Goal: Register for event/course

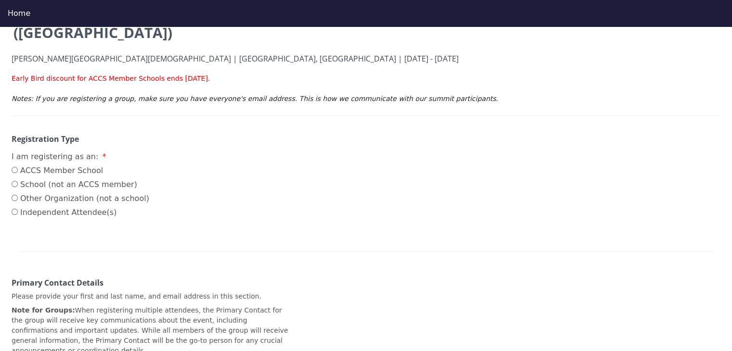
scroll to position [125, 0]
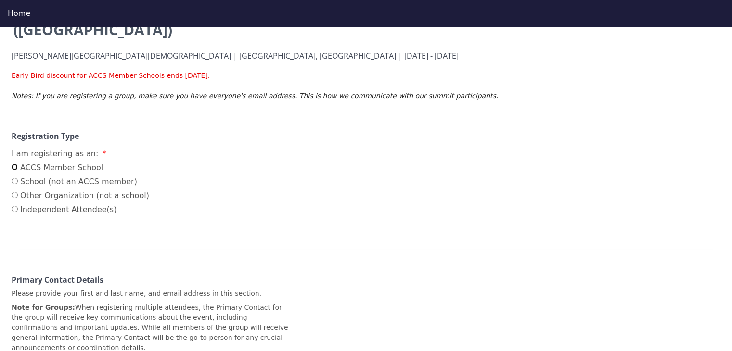
click at [14, 164] on input "ACCS Member School" at bounding box center [15, 167] width 6 height 6
radio input "true"
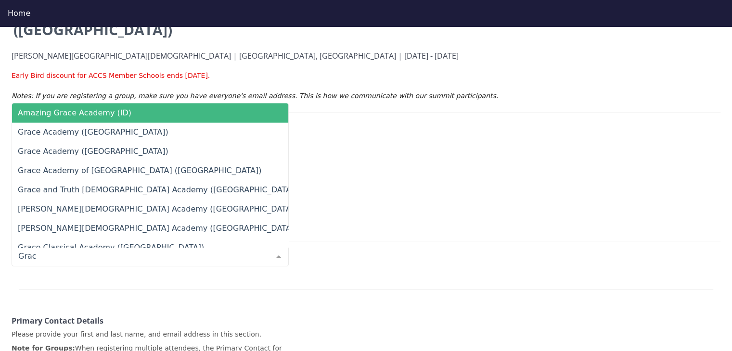
type input "Grace"
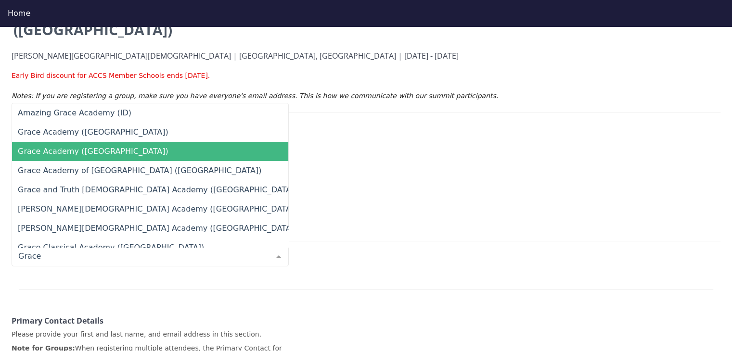
click at [83, 147] on span "Grace Academy ([GEOGRAPHIC_DATA])" at bounding box center [93, 151] width 151 height 9
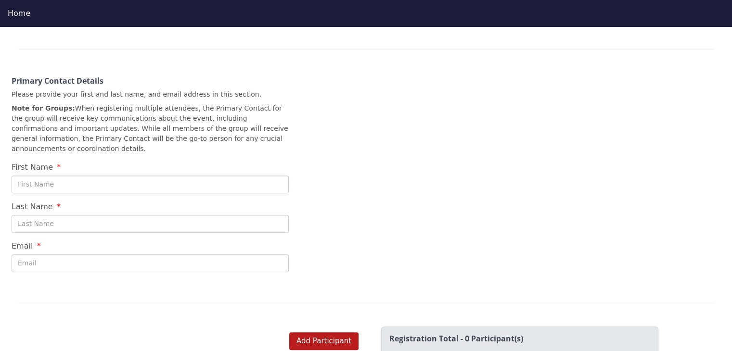
scroll to position [366, 0]
click at [112, 175] on input "First Name" at bounding box center [150, 184] width 277 height 18
type input "[PERSON_NAME]"
type input "Flood"
click at [94, 254] on input "Email" at bounding box center [150, 263] width 277 height 18
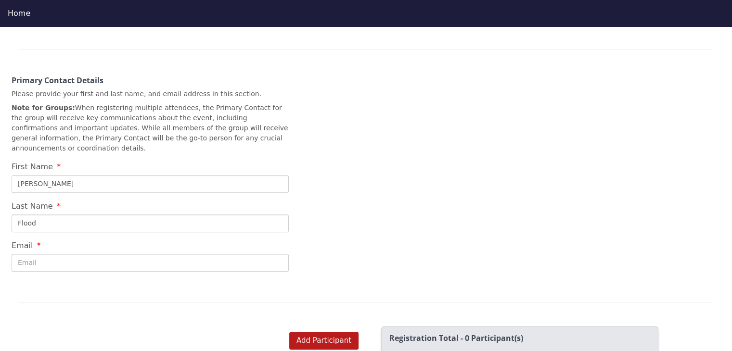
type input "[EMAIL_ADDRESS][DOMAIN_NAME]"
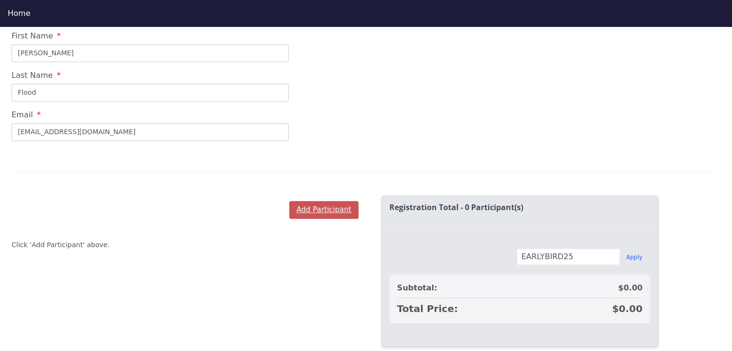
scroll to position [497, 0]
click at [309, 201] on button "Add Participant" at bounding box center [323, 210] width 69 height 18
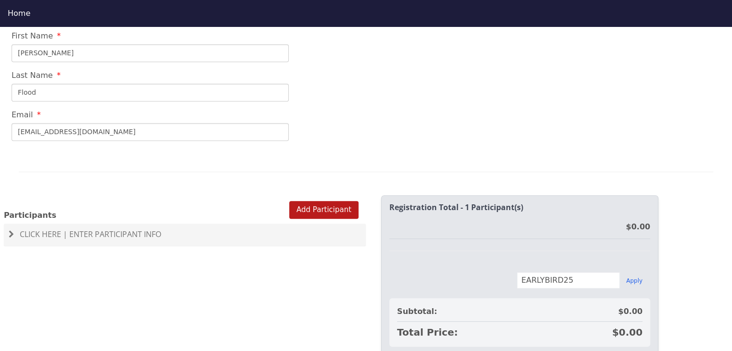
click at [120, 229] on span "Click Here | Enter Participant Info" at bounding box center [91, 234] width 142 height 11
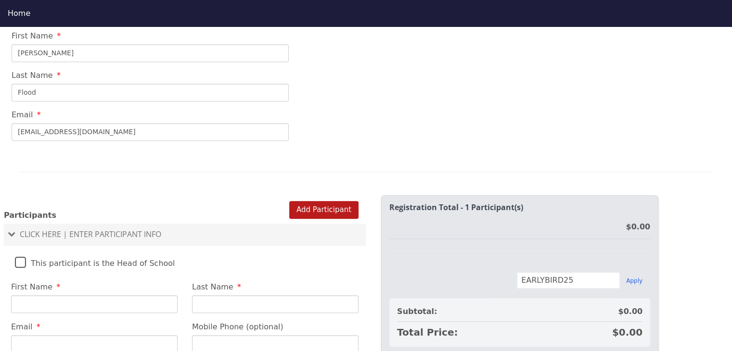
click at [72, 296] on input "First Name" at bounding box center [94, 305] width 167 height 18
type input "[PERSON_NAME]"
click at [41, 335] on input "Email" at bounding box center [94, 344] width 167 height 18
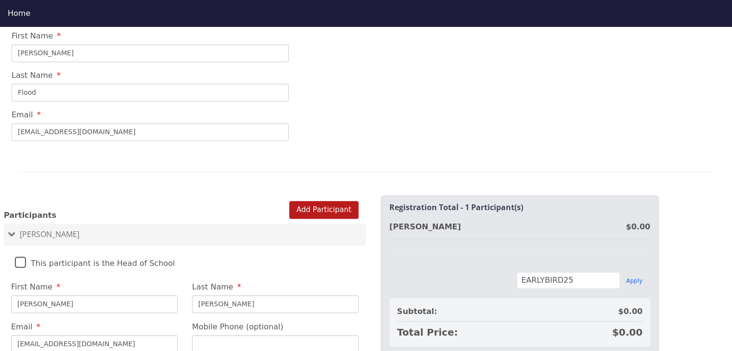
type input "[EMAIL_ADDRESS][DOMAIN_NAME]"
click at [222, 335] on input "Mobile Phone (optional)" at bounding box center [275, 344] width 167 height 18
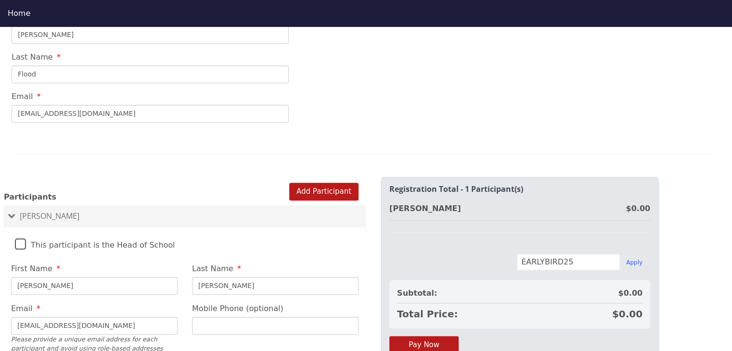
scroll to position [516, 0]
click at [20, 232] on label "This participant is the Head of School" at bounding box center [95, 242] width 160 height 21
click at [0, 0] on input "This participant is the Head of School" at bounding box center [0, 0] width 0 height 0
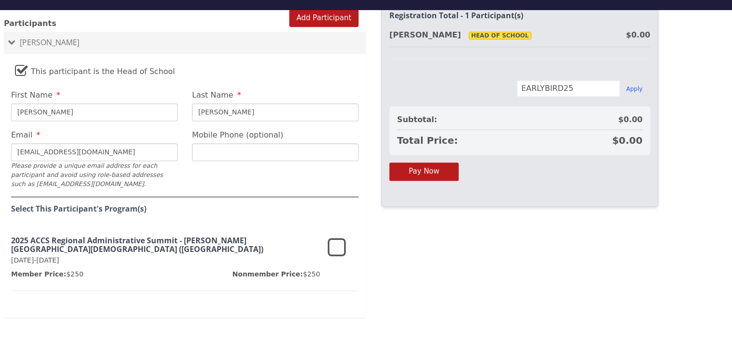
scroll to position [18, 0]
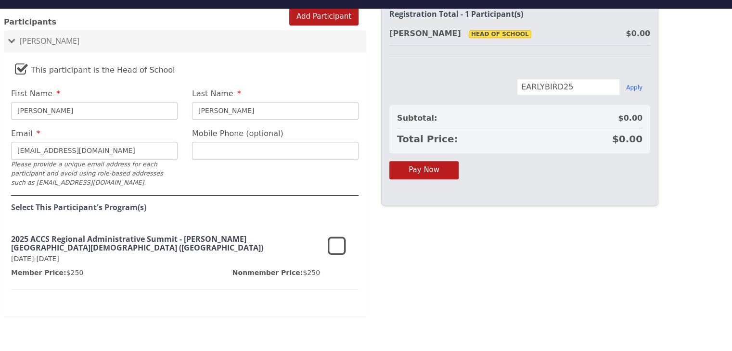
click at [339, 235] on icon at bounding box center [337, 246] width 18 height 23
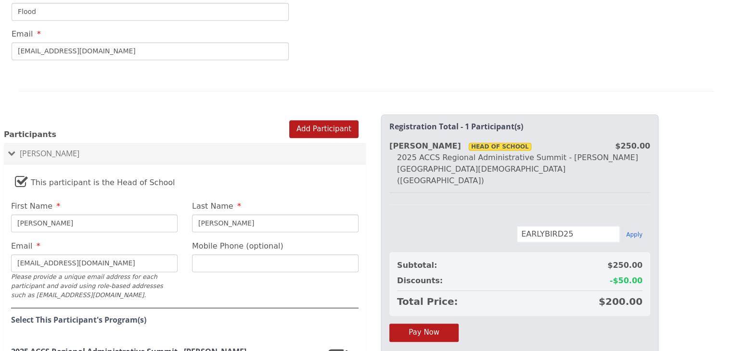
scroll to position [551, 0]
click at [333, 129] on div at bounding box center [185, 129] width 362 height 0
click at [315, 120] on button "Add Participant" at bounding box center [323, 129] width 69 height 18
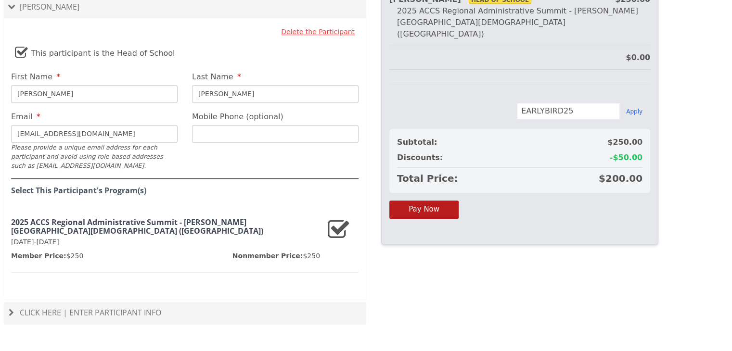
scroll to position [714, 0]
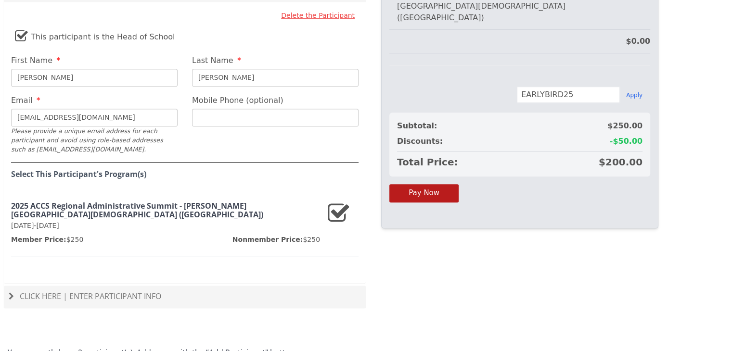
click at [133, 291] on span "Click Here | Enter Participant Info" at bounding box center [91, 296] width 142 height 11
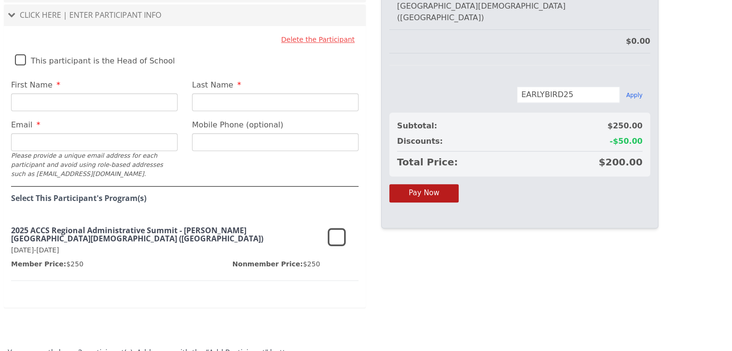
click at [89, 93] on input "First Name" at bounding box center [94, 102] width 167 height 18
type input "[PERSON_NAME]"
type input "M"
type input "[PERSON_NAME]"
click at [71, 133] on input "Email" at bounding box center [94, 142] width 167 height 18
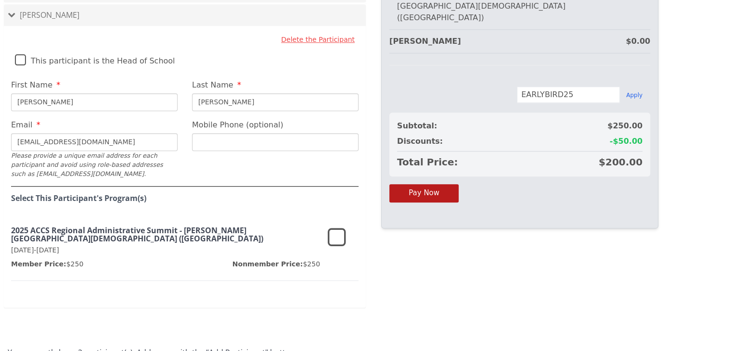
type input "[EMAIL_ADDRESS][DOMAIN_NAME]"
click at [335, 227] on icon at bounding box center [337, 238] width 18 height 23
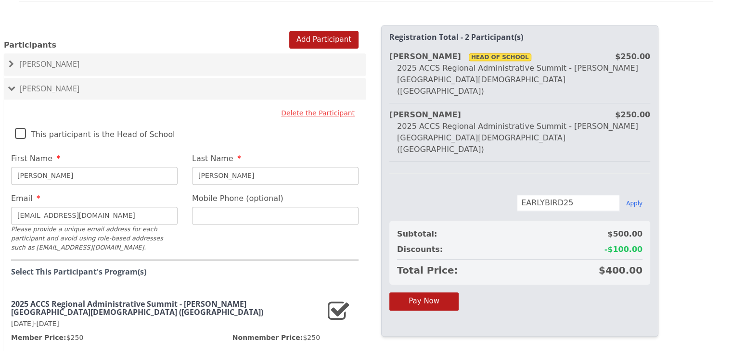
scroll to position [640, 0]
click at [321, 31] on button "Add Participant" at bounding box center [323, 40] width 69 height 18
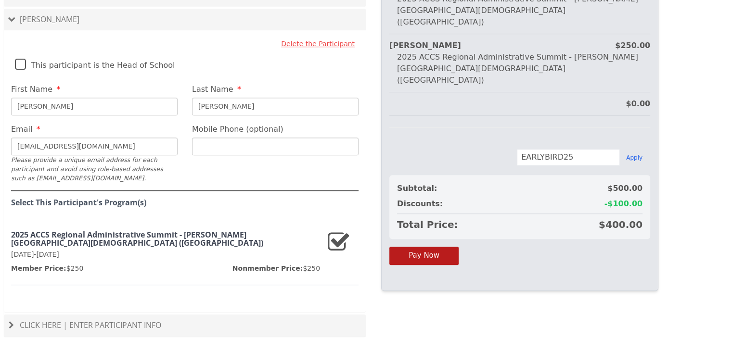
scroll to position [738, 0]
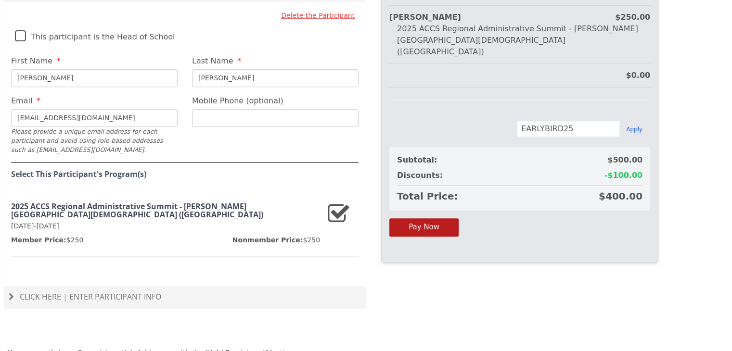
click at [90, 292] on span "Click Here | Enter Participant Info" at bounding box center [91, 297] width 142 height 11
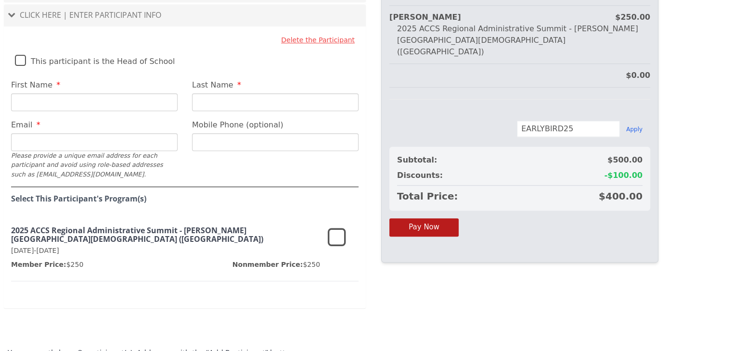
click at [60, 93] on input "First Name" at bounding box center [94, 102] width 167 height 18
type input "[PERSON_NAME]"
click at [33, 133] on input "Email" at bounding box center [94, 142] width 167 height 18
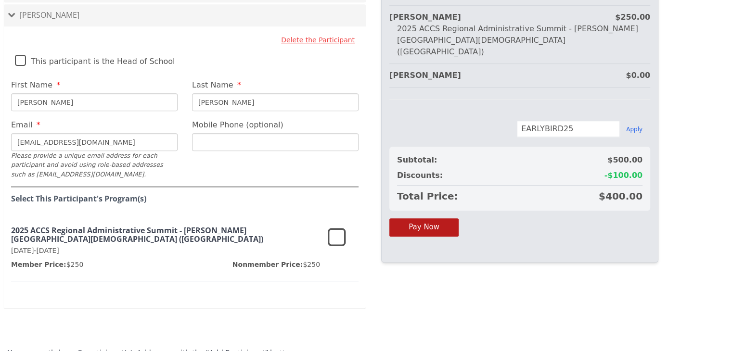
type input "[EMAIL_ADDRESS][DOMAIN_NAME]"
click at [339, 227] on icon at bounding box center [337, 238] width 18 height 23
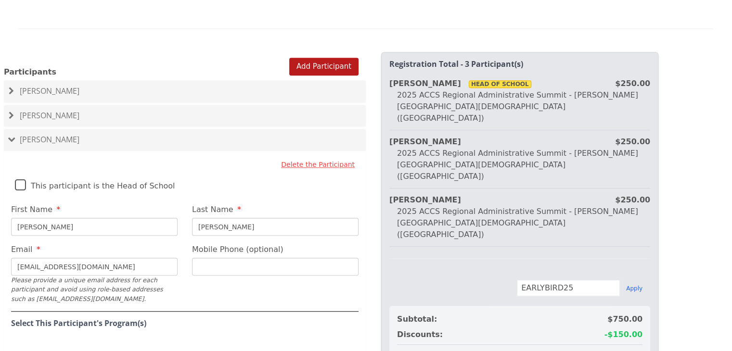
scroll to position [633, 0]
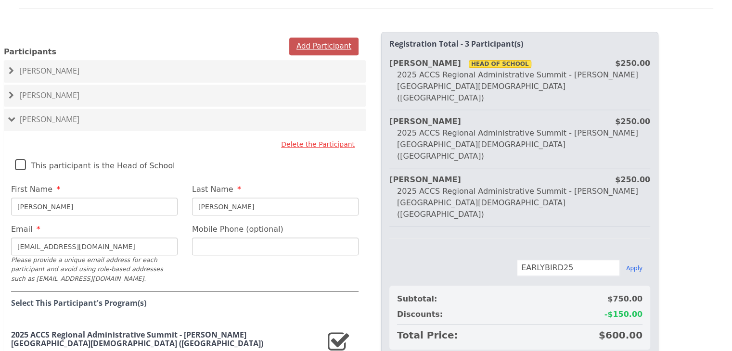
click at [324, 38] on button "Add Participant" at bounding box center [323, 47] width 69 height 18
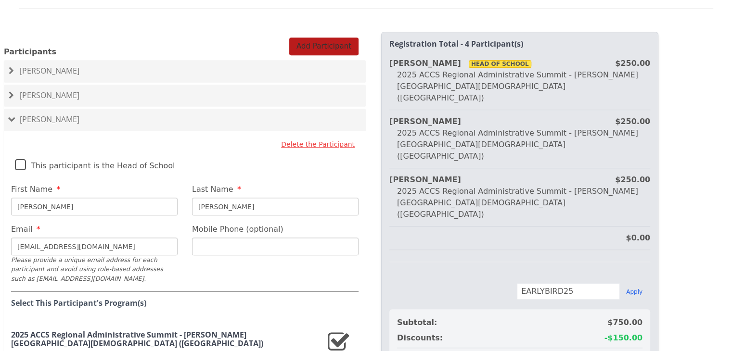
scroll to position [762, 0]
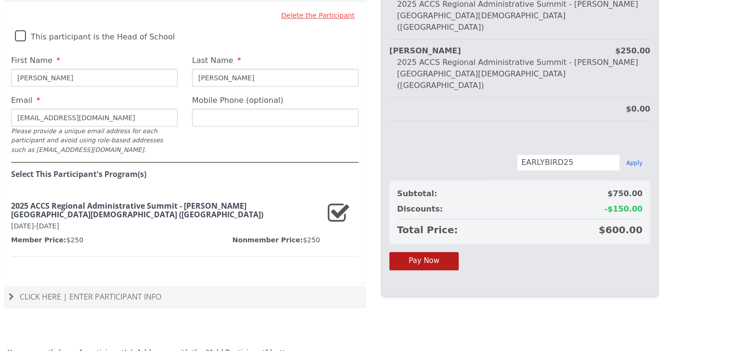
click at [114, 292] on span "Click Here | Enter Participant Info" at bounding box center [91, 297] width 142 height 11
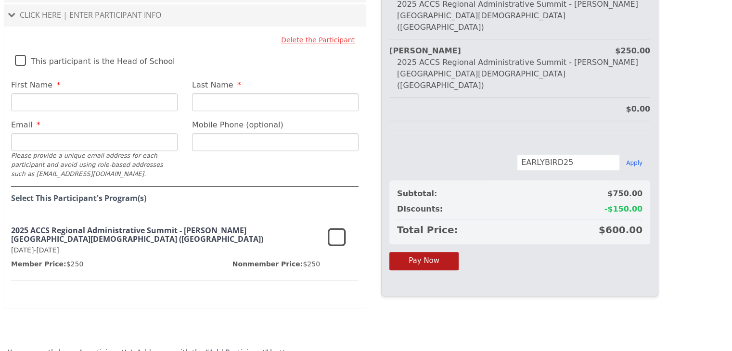
click at [52, 93] on input "First Name" at bounding box center [94, 102] width 167 height 18
type input "[PERSON_NAME]"
click at [203, 93] on input "Last Name" at bounding box center [275, 102] width 167 height 18
type input "Flood"
click at [123, 133] on input "Email" at bounding box center [94, 142] width 167 height 18
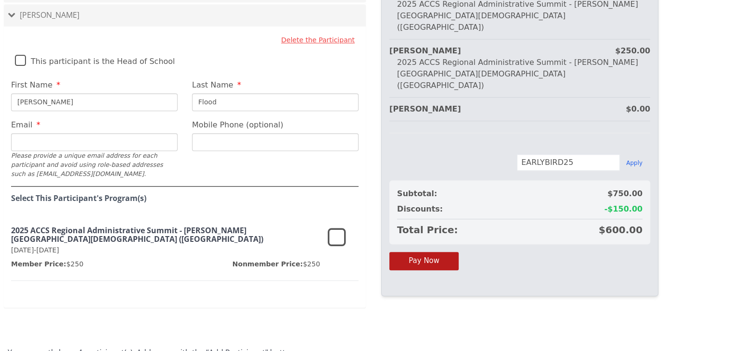
type input "[EMAIL_ADDRESS][DOMAIN_NAME]"
click at [110, 194] on h4 "Select This Participant's Program(s)" at bounding box center [185, 198] width 348 height 9
click at [337, 227] on icon at bounding box center [337, 238] width 18 height 23
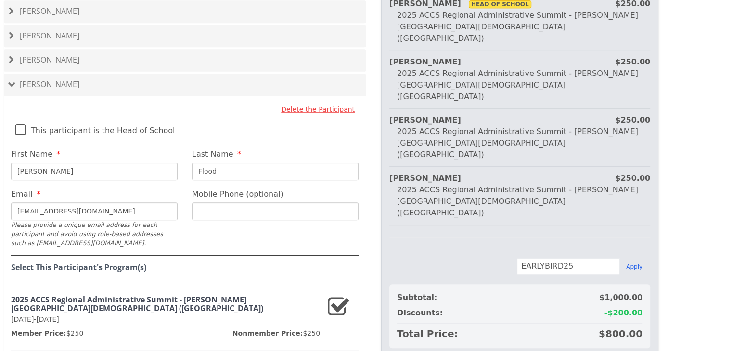
scroll to position [695, 0]
